Goal: Information Seeking & Learning: Learn about a topic

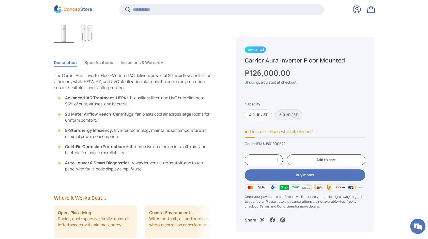
scroll to position [1196, 2080]
click at [100, 61] on button "Specifications" at bounding box center [98, 63] width 29 height 12
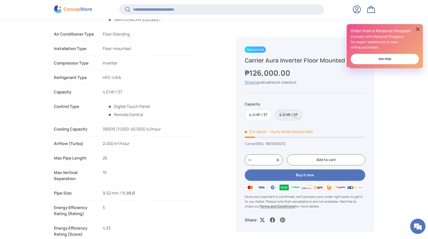
scroll to position [355, 0]
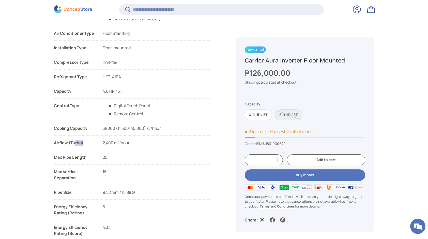
drag, startPoint x: 74, startPoint y: 143, endPoint x: 84, endPoint y: 144, distance: 10.2
click at [84, 144] on strong "Airflow (Turbo)" at bounding box center [74, 143] width 41 height 6
drag, startPoint x: 84, startPoint y: 144, endPoint x: 116, endPoint y: 147, distance: 32.1
click at [116, 147] on li "Airflow (Turbo) 2,400 m³/hour" at bounding box center [133, 145] width 158 height 10
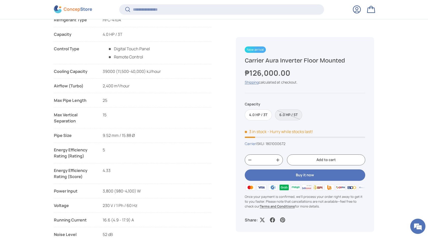
scroll to position [431, 0]
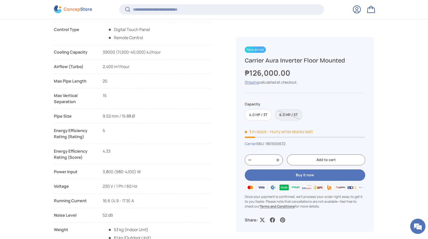
drag, startPoint x: 81, startPoint y: 150, endPoint x: 86, endPoint y: 150, distance: 4.6
click at [85, 150] on div "Energy Efficiency Rating (Score)" at bounding box center [74, 154] width 41 height 12
drag, startPoint x: 86, startPoint y: 150, endPoint x: 74, endPoint y: 158, distance: 14.4
click at [74, 158] on div "Energy Efficiency Rating (Score)" at bounding box center [74, 154] width 41 height 12
drag, startPoint x: 70, startPoint y: 158, endPoint x: 90, endPoint y: 157, distance: 20.6
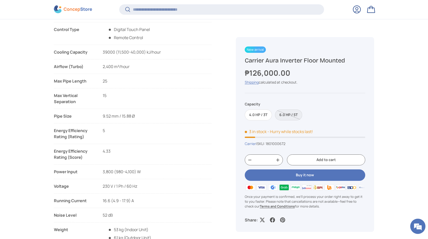
click at [90, 157] on div "Energy Efficiency Rating (Score)" at bounding box center [74, 154] width 41 height 12
drag, startPoint x: 90, startPoint y: 157, endPoint x: 101, endPoint y: 162, distance: 11.6
click at [101, 162] on li "Energy Efficiency Rating (Score) 4.33 4.4" at bounding box center [133, 156] width 158 height 17
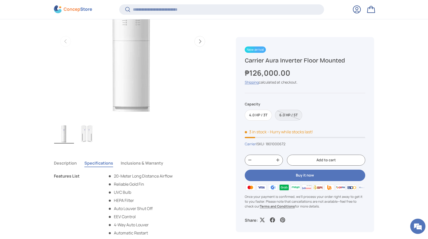
scroll to position [101, 0]
